Goal: Task Accomplishment & Management: Complete application form

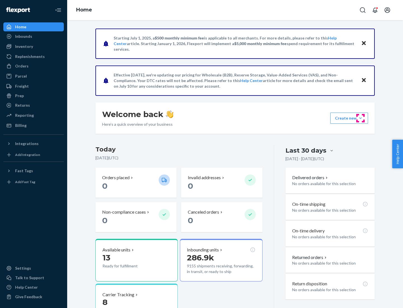
click at [360, 118] on button "Create new Create new inbound Create new order Create new product" at bounding box center [349, 117] width 38 height 11
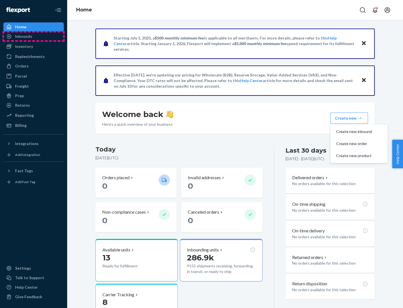
click at [34, 36] on div "Inbounds" at bounding box center [33, 36] width 59 height 8
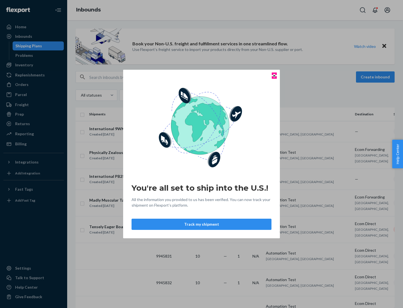
click at [274, 76] on icon "Close" at bounding box center [274, 75] width 2 height 2
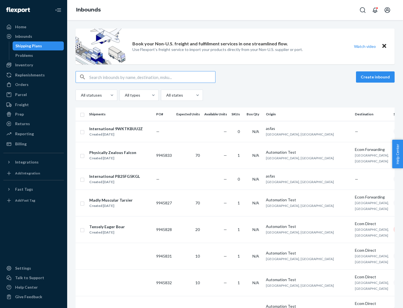
click at [376, 77] on button "Create inbound" at bounding box center [375, 76] width 39 height 11
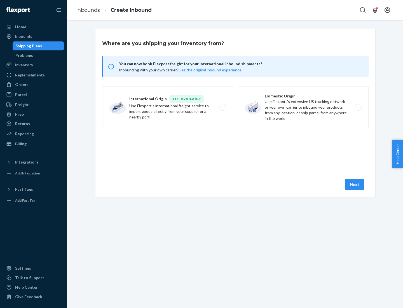
click at [303, 107] on label "Domestic Origin Use Flexport’s extensive US trucking network or your own carrie…" at bounding box center [303, 107] width 131 height 42
click at [358, 107] on input "Domestic Origin Use Flexport’s extensive US trucking network or your own carrie…" at bounding box center [360, 107] width 4 height 4
radio input "true"
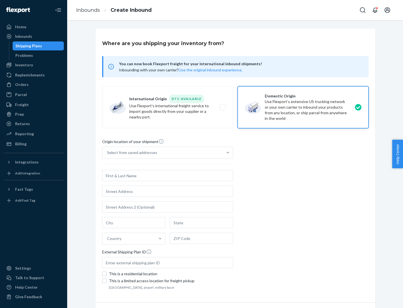
click at [163, 152] on div "Select from saved addresses" at bounding box center [162, 152] width 120 height 11
click at [107, 152] on input "Select from saved addresses" at bounding box center [107, 153] width 1 height 6
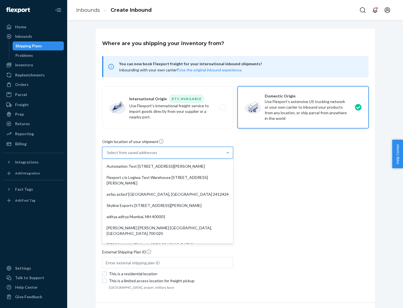
scroll to position [2, 0]
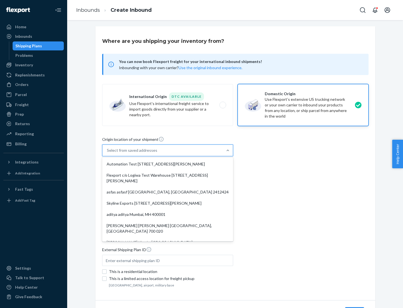
click at [168, 164] on div "Automation Test [STREET_ADDRESS][PERSON_NAME]" at bounding box center [167, 163] width 129 height 11
click at [107, 153] on input "option Automation Test [STREET_ADDRESS][PERSON_NAME]. 9 results available. Use …" at bounding box center [107, 150] width 1 height 6
type input "Automation Test"
type input "9th Floor"
type input "[GEOGRAPHIC_DATA]"
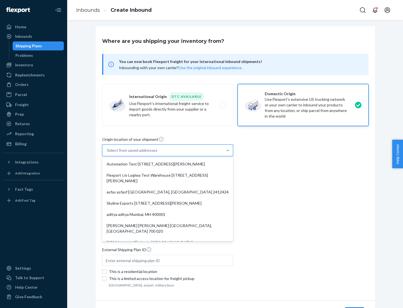
type input "CA"
type input "94104"
type input "[STREET_ADDRESS][PERSON_NAME]"
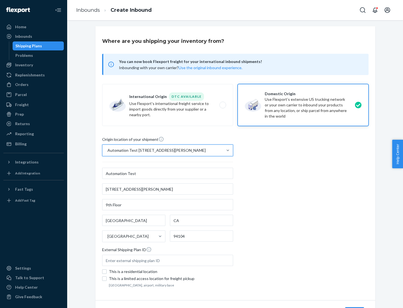
scroll to position [33, 0]
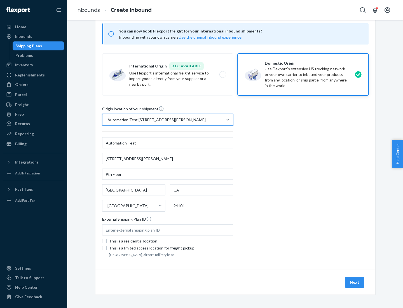
click at [355, 282] on button "Next" at bounding box center [354, 281] width 19 height 11
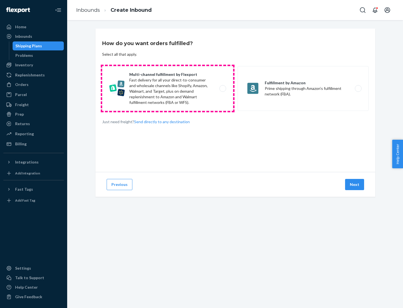
click at [168, 88] on label "Multi-channel fulfillment by Flexport Fast delivery for all your direct-to-cons…" at bounding box center [167, 88] width 131 height 45
click at [222, 88] on input "Multi-channel fulfillment by Flexport Fast delivery for all your direct-to-cons…" at bounding box center [224, 89] width 4 height 4
radio input "true"
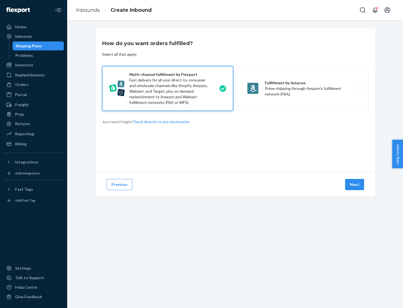
click at [355, 184] on button "Next" at bounding box center [354, 184] width 19 height 11
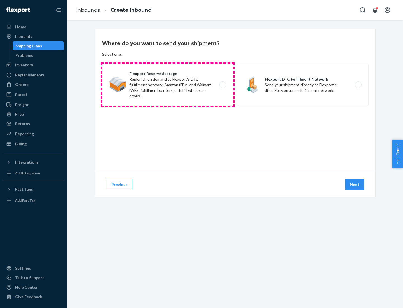
click at [168, 85] on label "Flexport Reserve Storage Replenish on demand to Flexport's DTC fulfillment netw…" at bounding box center [167, 85] width 131 height 42
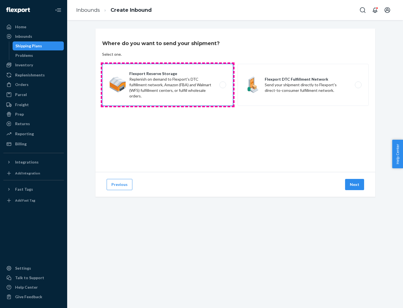
click at [222, 85] on input "Flexport Reserve Storage Replenish on demand to Flexport's DTC fulfillment netw…" at bounding box center [224, 85] width 4 height 4
radio input "true"
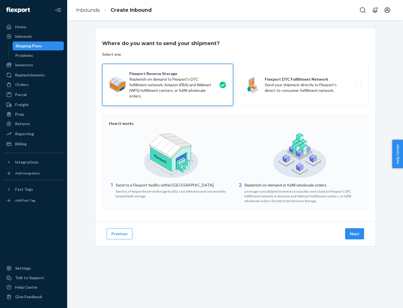
click at [355, 234] on button "Next" at bounding box center [354, 233] width 19 height 11
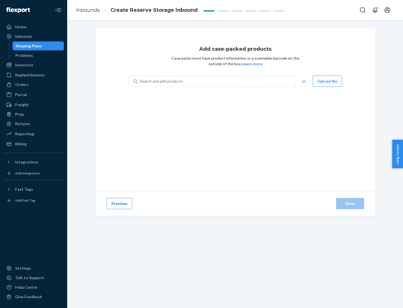
click at [217, 81] on div "Search and add products" at bounding box center [216, 81] width 158 height 10
click at [140, 81] on input "Search and add products" at bounding box center [140, 81] width 1 height 6
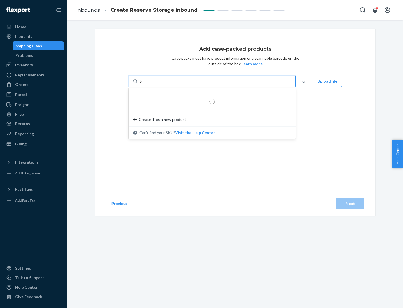
type input "test-syn"
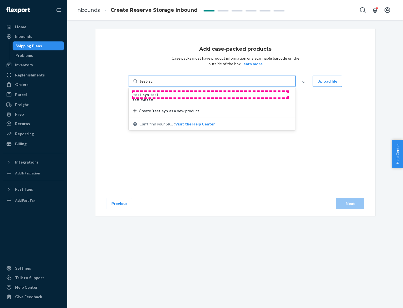
click at [210, 95] on div "test - syn - test" at bounding box center [209, 95] width 153 height 6
click at [154, 84] on input "test-syn" at bounding box center [147, 81] width 15 height 6
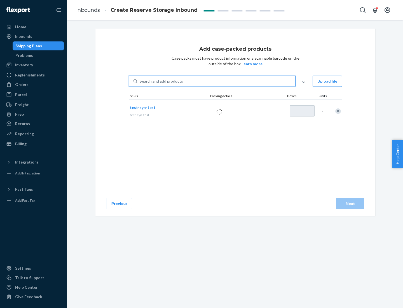
type input "1"
click at [350, 203] on div "Next" at bounding box center [350, 204] width 18 height 6
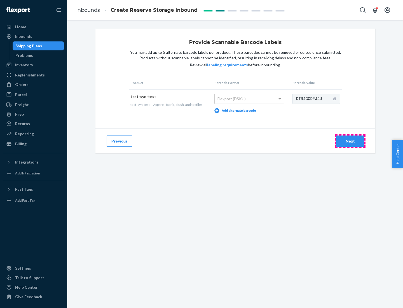
click at [350, 141] on div "Next" at bounding box center [350, 141] width 18 height 6
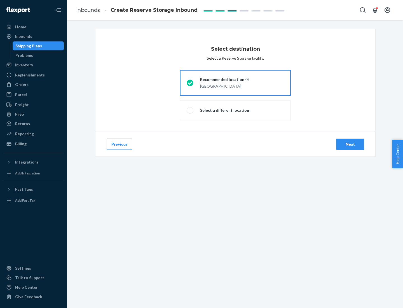
click at [350, 144] on div "Next" at bounding box center [350, 144] width 18 height 6
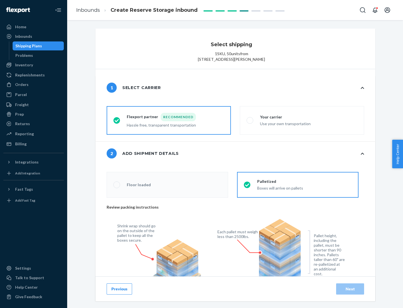
radio input "false"
type input "1"
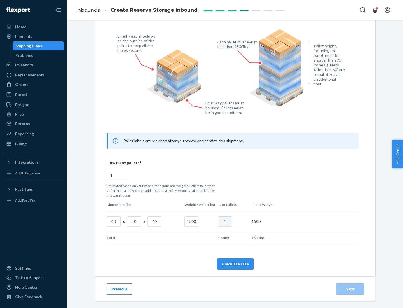
click at [235, 264] on button "Calculate rate" at bounding box center [235, 263] width 36 height 11
radio input "false"
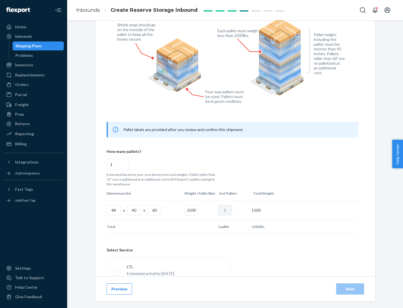
scroll to position [247, 0]
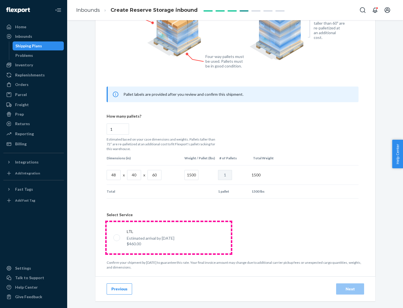
click at [168, 237] on p "Estimated arrival by [DATE]" at bounding box center [151, 238] width 48 height 6
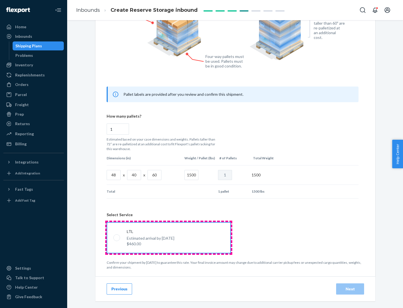
click at [117, 237] on input "LTL Estimated arrival by [DATE] $460.00" at bounding box center [115, 238] width 4 height 4
radio input "true"
radio input "false"
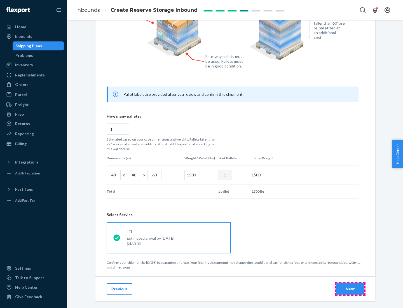
click at [350, 288] on div "Next" at bounding box center [350, 289] width 18 height 6
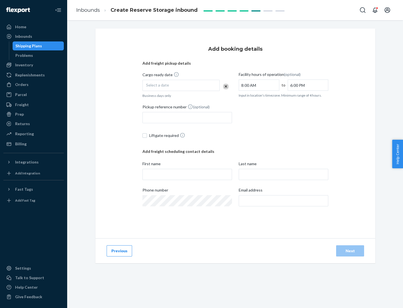
click at [181, 85] on div "Select a date" at bounding box center [180, 85] width 77 height 11
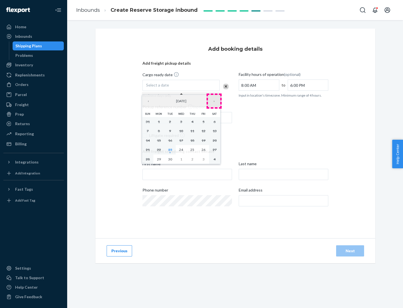
click at [214, 101] on button "›" at bounding box center [214, 101] width 12 height 12
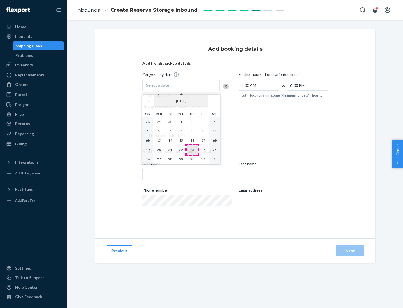
click at [192, 149] on abbr "23" at bounding box center [192, 149] width 4 height 4
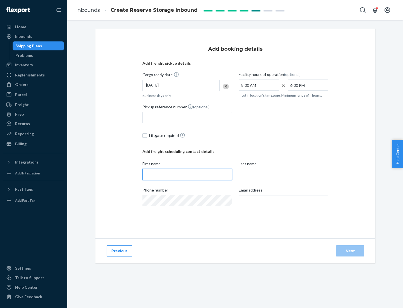
click at [187, 174] on input "First name" at bounding box center [187, 174] width 90 height 11
type input "[PERSON_NAME]"
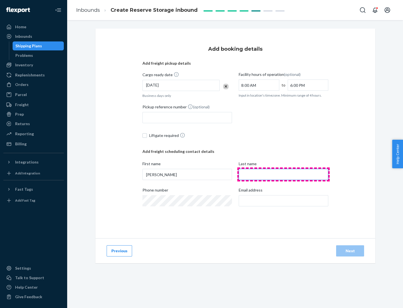
click at [283, 174] on input "Last name" at bounding box center [284, 174] width 90 height 11
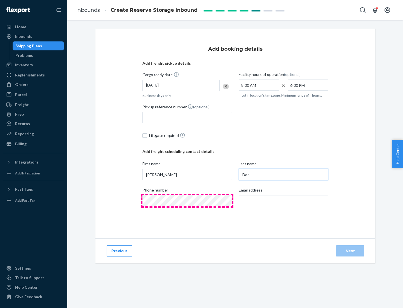
type input "Doe"
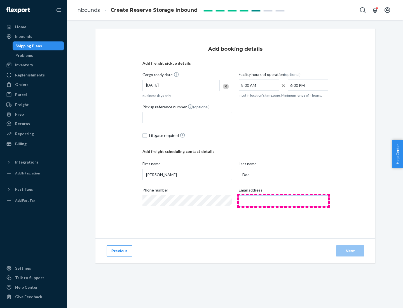
click at [283, 201] on input "Email address" at bounding box center [284, 200] width 90 height 11
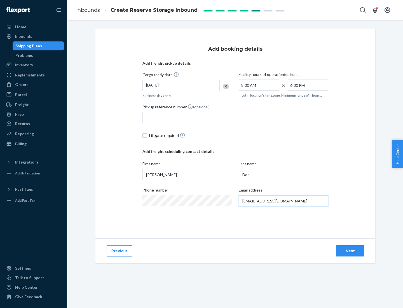
type input "[EMAIL_ADDRESS][DOMAIN_NAME]"
click at [350, 251] on div "Next" at bounding box center [350, 251] width 18 height 6
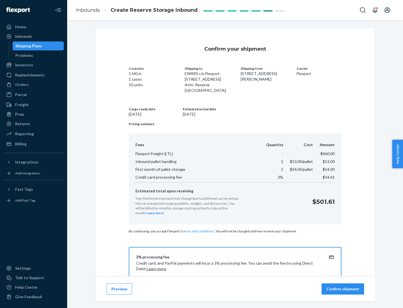
scroll to position [81, 0]
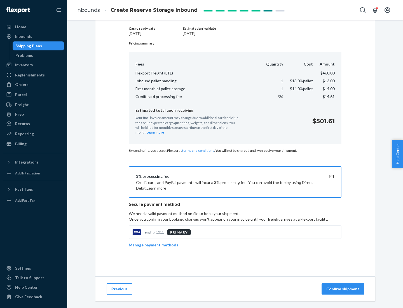
click at [343, 289] on p "Confirm shipment" at bounding box center [342, 289] width 33 height 6
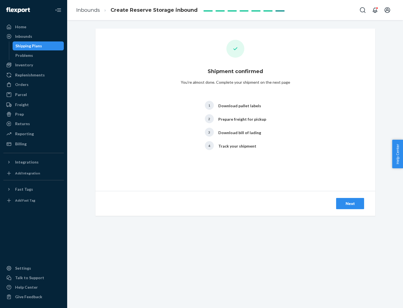
click at [350, 203] on div "Next" at bounding box center [350, 204] width 18 height 6
